Goal: Transaction & Acquisition: Book appointment/travel/reservation

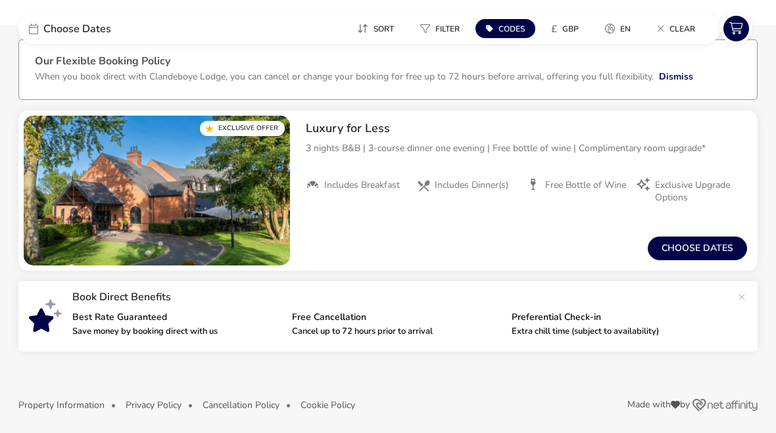
scroll to position [68, 0]
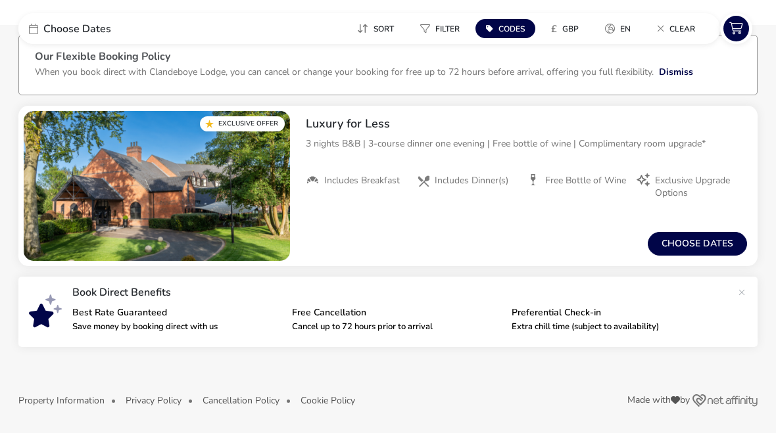
click at [694, 248] on button "Choose dates" at bounding box center [697, 244] width 99 height 24
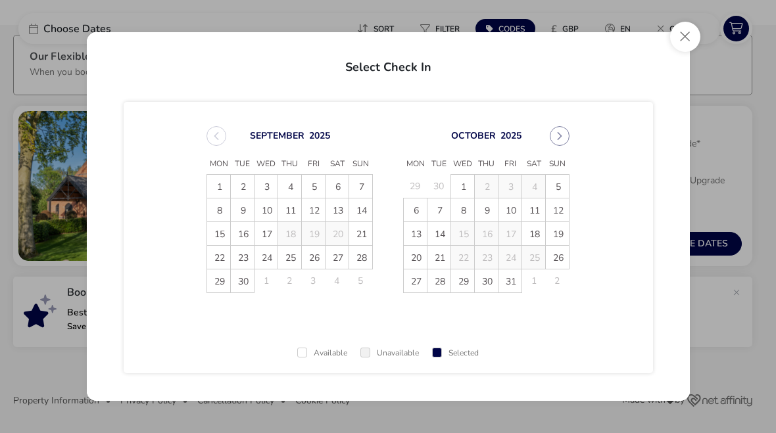
click at [243, 212] on span "9" at bounding box center [242, 210] width 23 height 23
click at [322, 212] on span "12" at bounding box center [313, 210] width 23 height 23
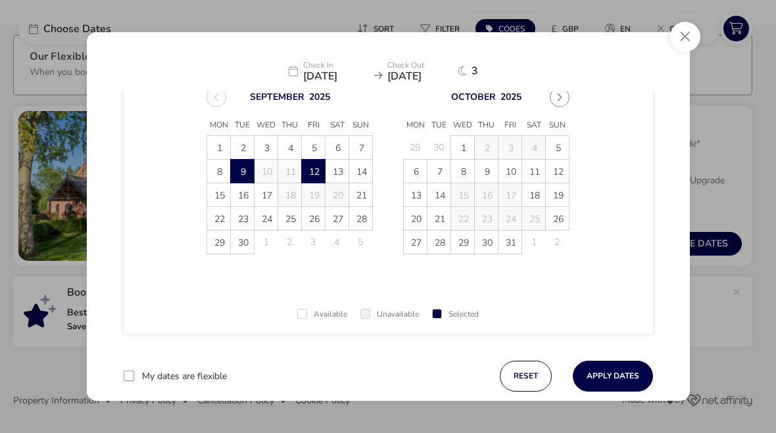
scroll to position [57, 0]
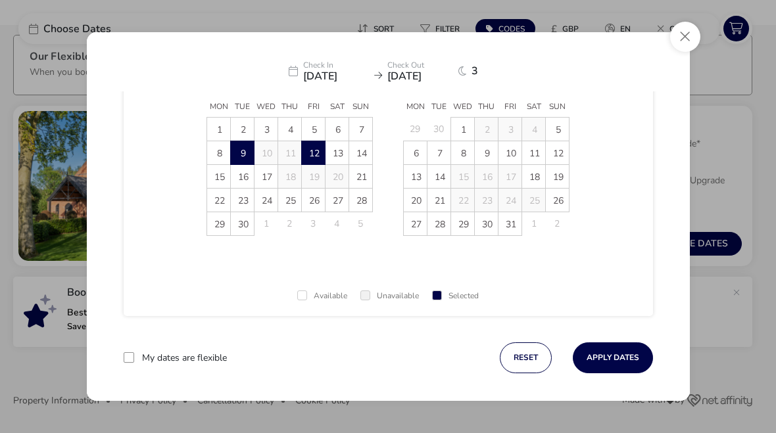
click at [609, 360] on button "Apply Dates" at bounding box center [613, 358] width 80 height 31
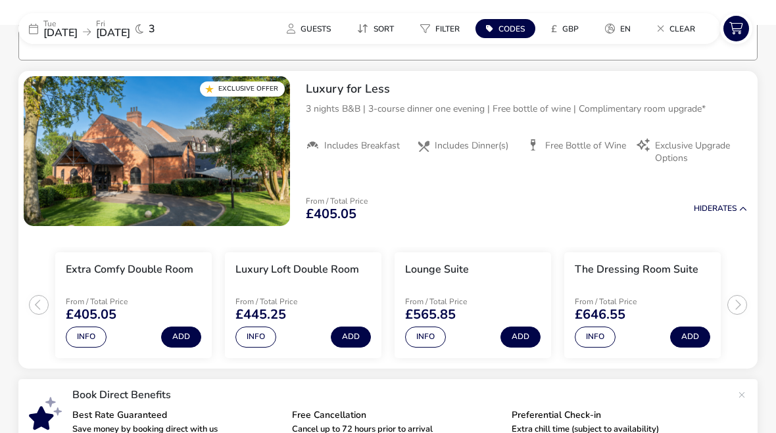
scroll to position [108, 0]
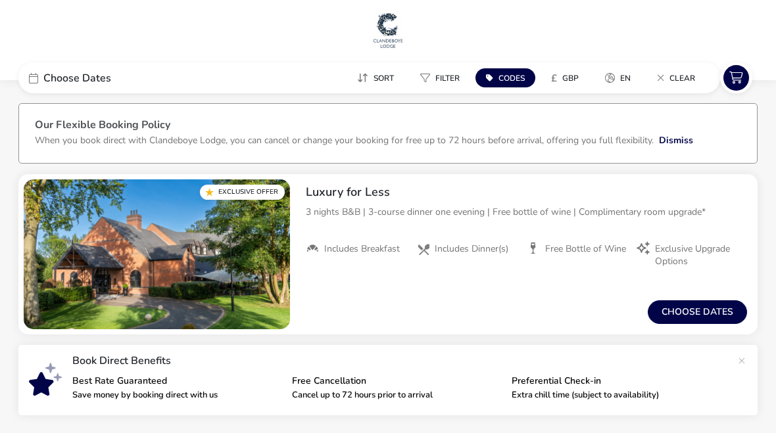
click at [705, 311] on button "Choose dates" at bounding box center [697, 312] width 99 height 24
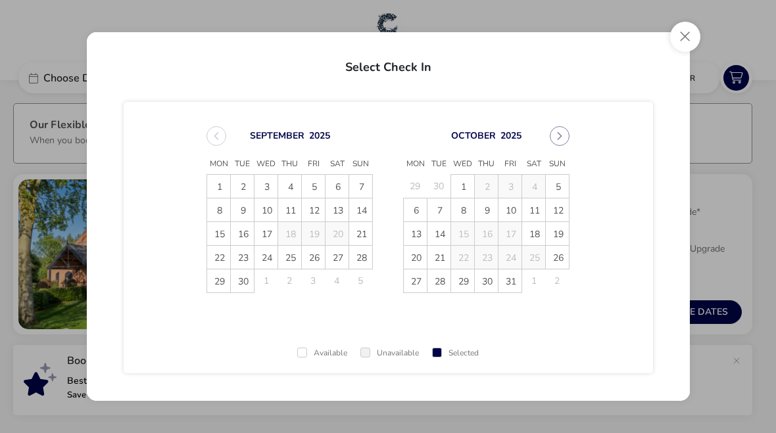
click at [228, 205] on span "8" at bounding box center [219, 210] width 23 height 23
click at [314, 214] on td "12" at bounding box center [314, 210] width 24 height 24
click at [299, 208] on span "11" at bounding box center [290, 210] width 23 height 23
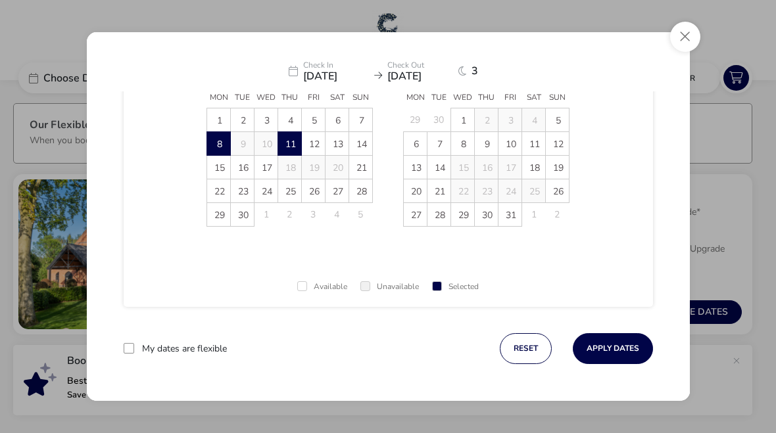
scroll to position [66, 0]
click at [625, 348] on button "Apply Dates" at bounding box center [613, 348] width 80 height 31
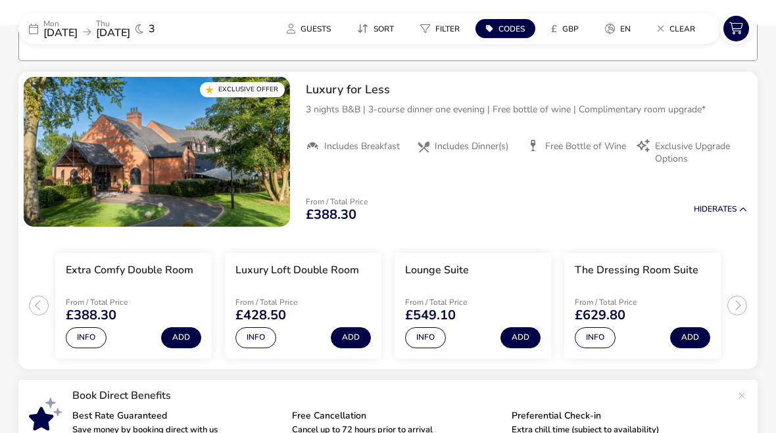
scroll to position [107, 0]
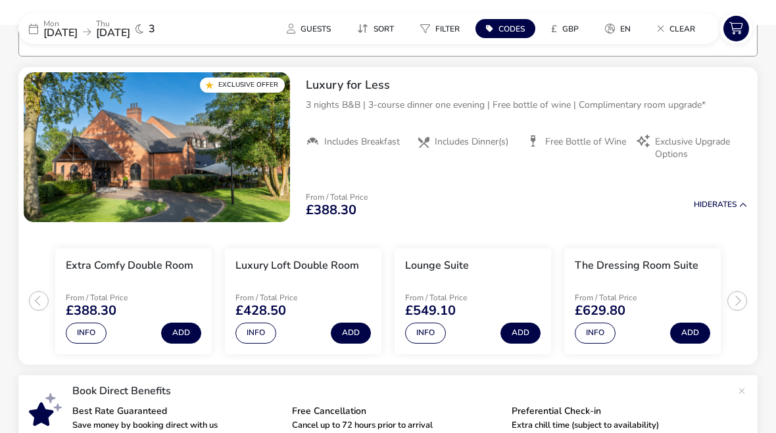
click at [262, 329] on button "Info" at bounding box center [255, 333] width 41 height 21
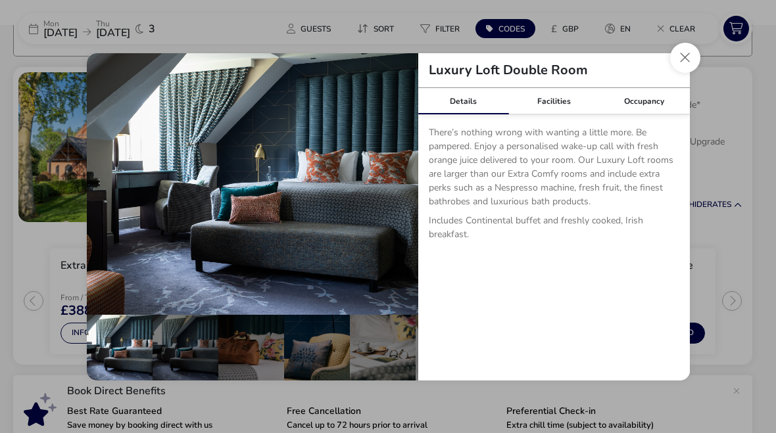
click at [682, 59] on button "Close dialog" at bounding box center [685, 58] width 30 height 30
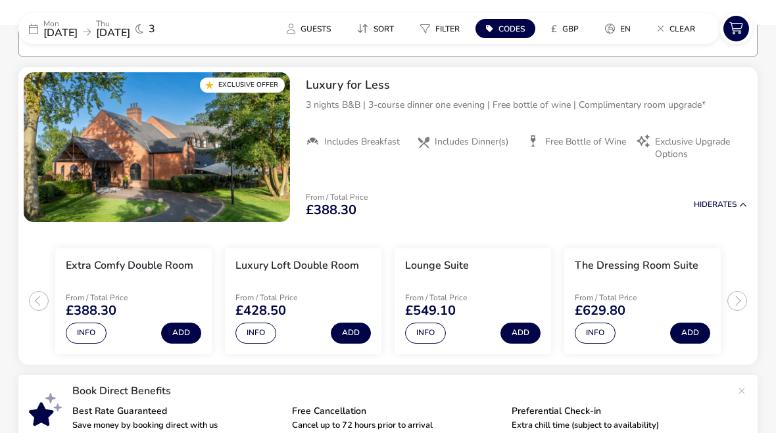
click at [425, 328] on button "Info" at bounding box center [425, 333] width 41 height 21
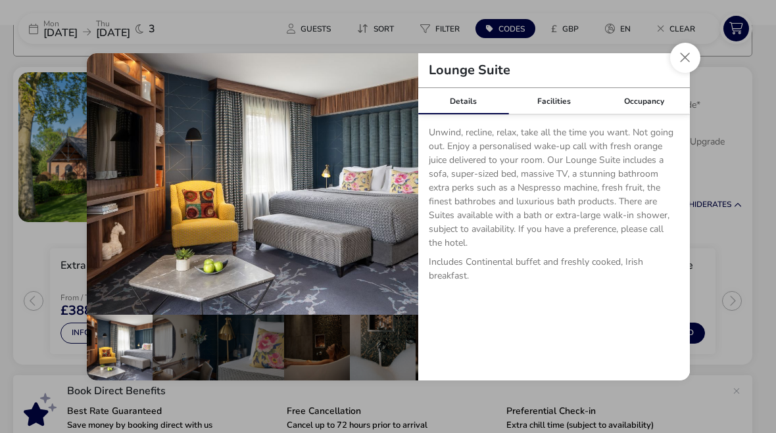
click at [688, 57] on button "Close dialog" at bounding box center [685, 58] width 30 height 30
